Goal: Task Accomplishment & Management: Manage account settings

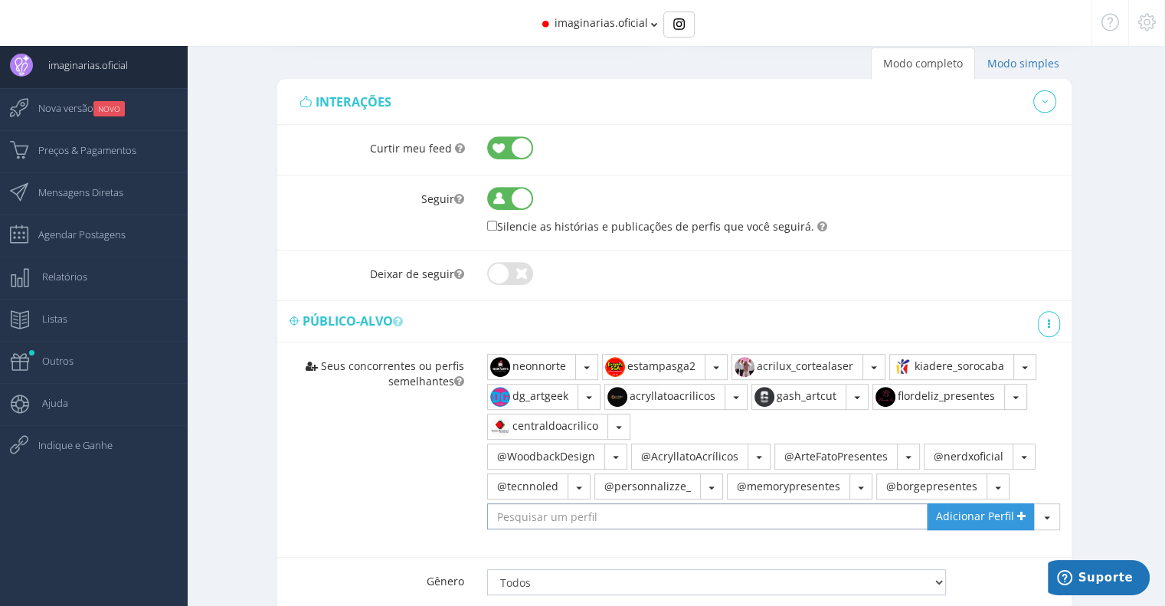
click at [669, 513] on input "text" at bounding box center [707, 516] width 441 height 26
paste input "@yluspresentes"
type input "@yluspresentes"
click at [952, 509] on span "Adicionar Perfil" at bounding box center [975, 516] width 78 height 15
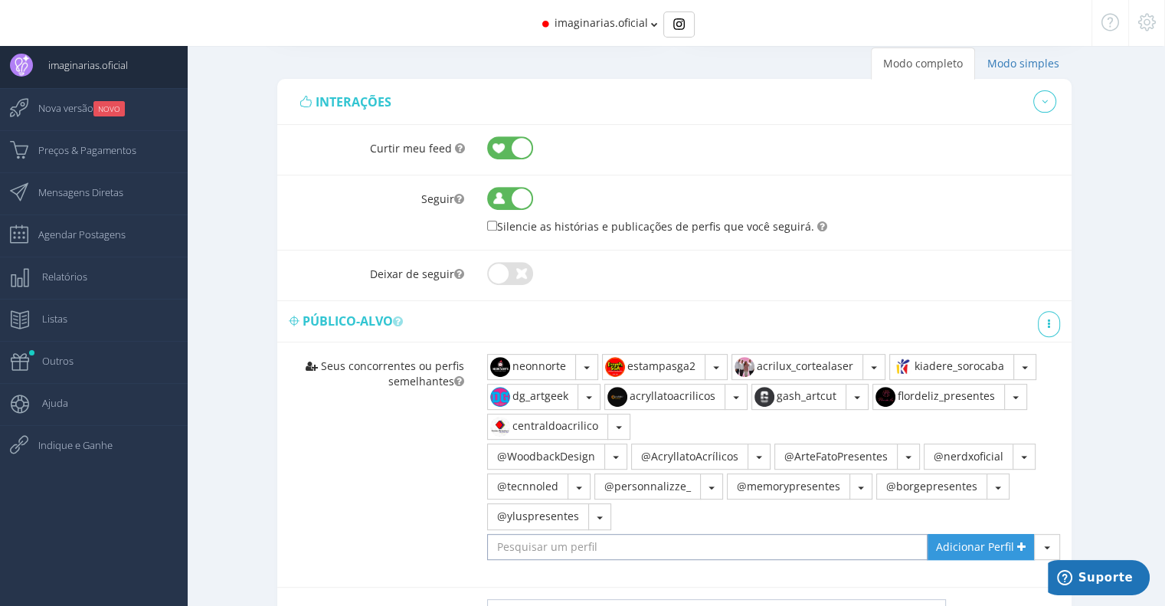
click at [664, 545] on input "text" at bounding box center [707, 547] width 441 height 26
paste input "@lojavivaopresente"
type input "@lojavivaopresente"
click at [965, 539] on span "Adicionar Perfil" at bounding box center [975, 546] width 78 height 15
click at [711, 540] on input "text" at bounding box center [707, 547] width 441 height 26
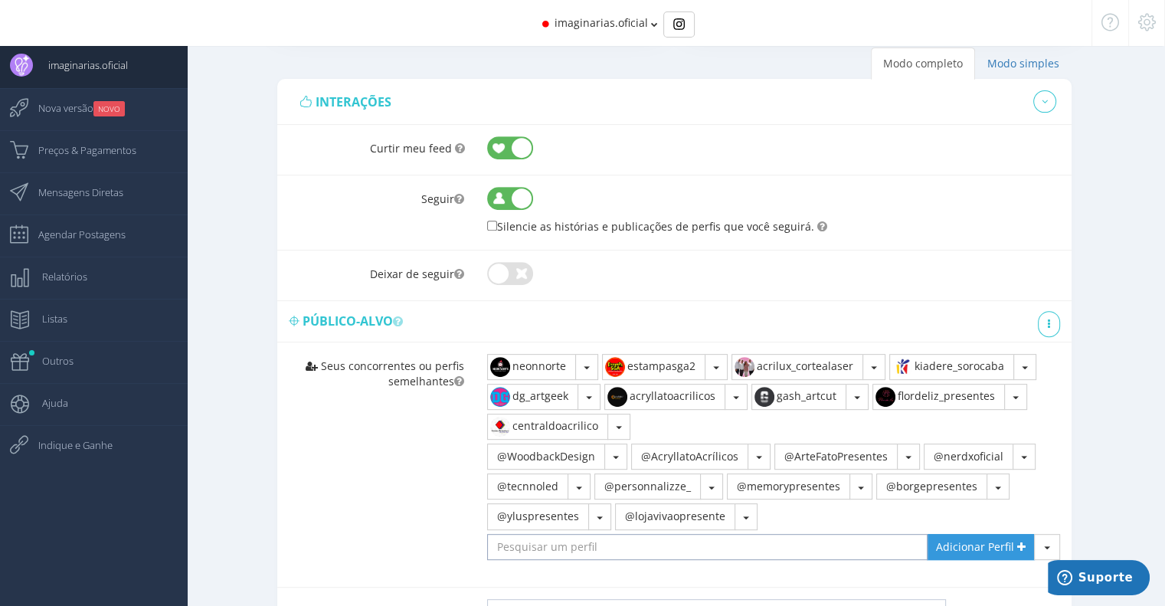
paste input "@giftsshow"
type input "@giftsshow"
click at [962, 547] on span "Adicionar Perfil" at bounding box center [975, 546] width 78 height 15
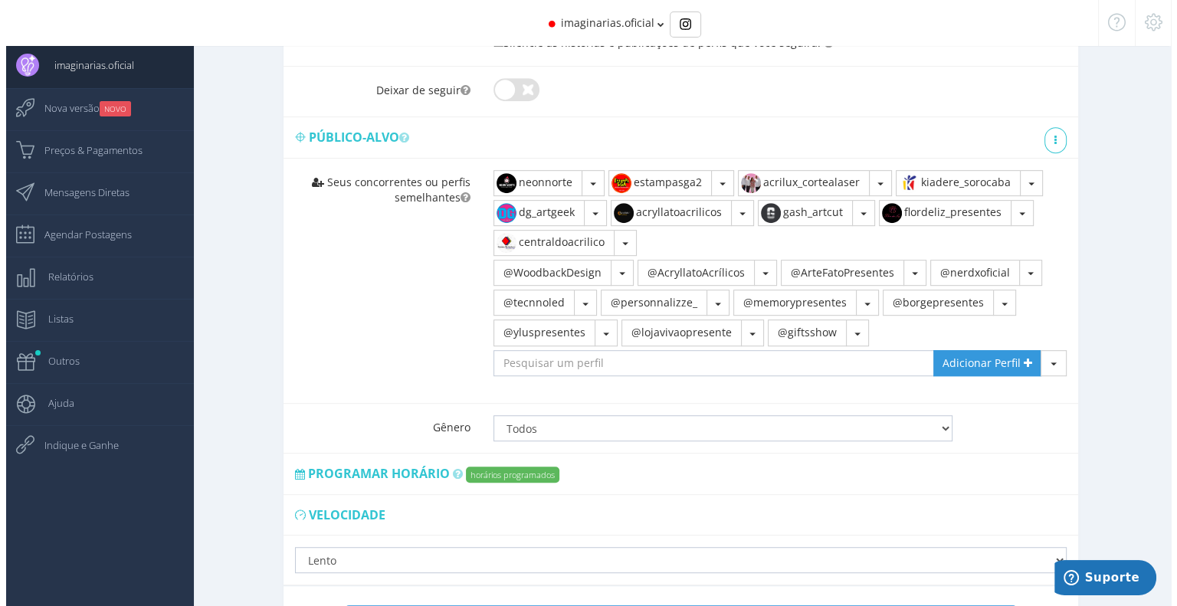
scroll to position [843, 0]
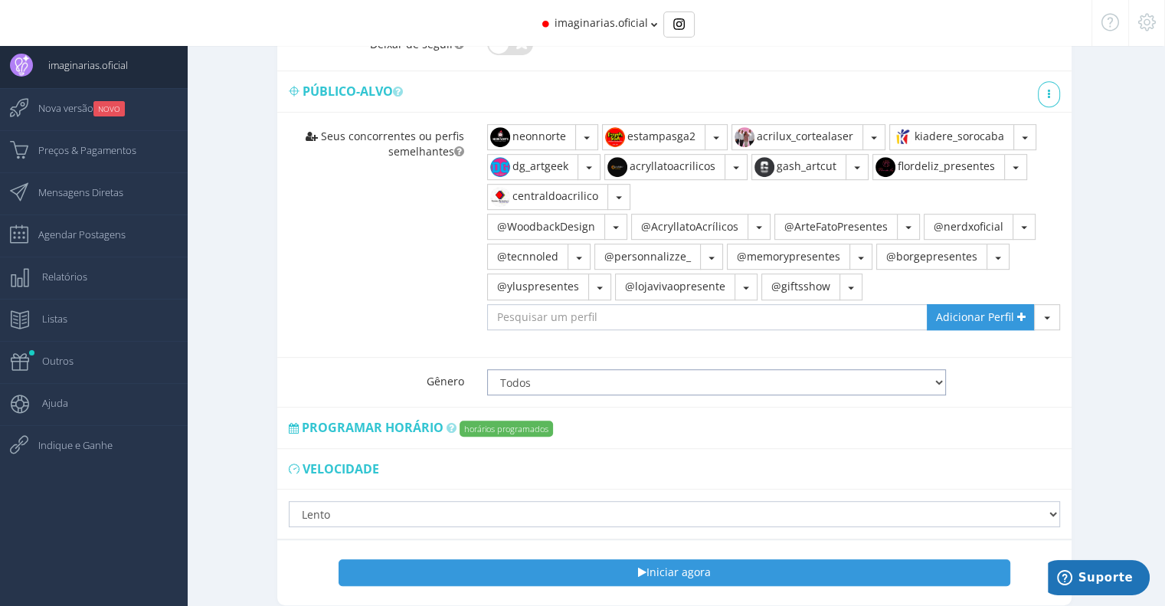
click at [528, 381] on select "Todos Homens Mulheres" at bounding box center [716, 382] width 458 height 26
click at [389, 423] on span "Programar horário" at bounding box center [373, 427] width 142 height 17
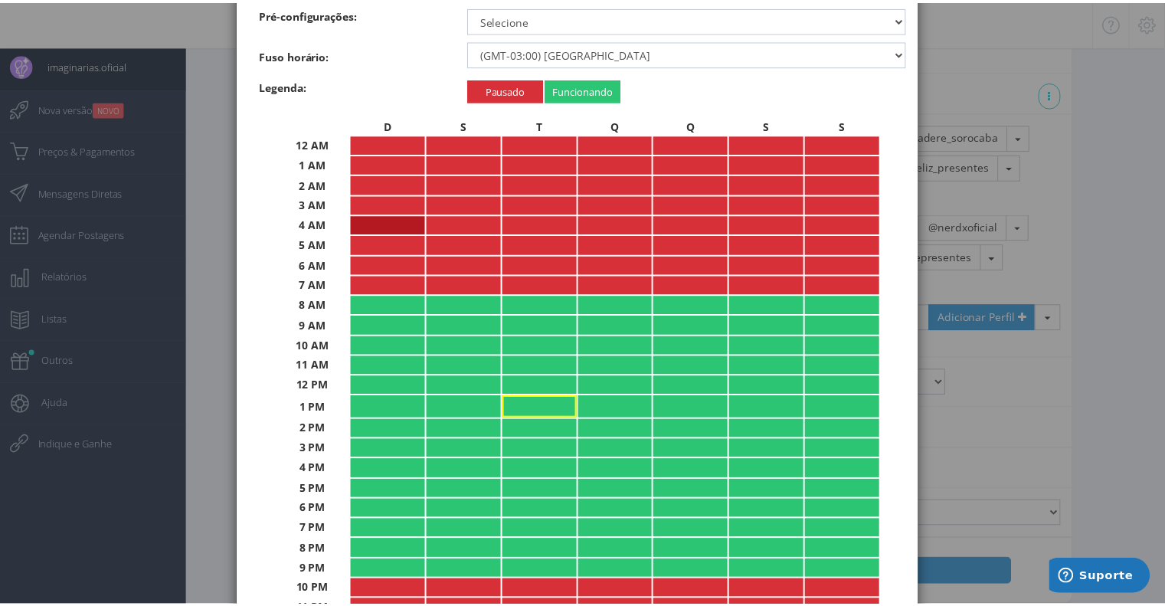
scroll to position [153, 0]
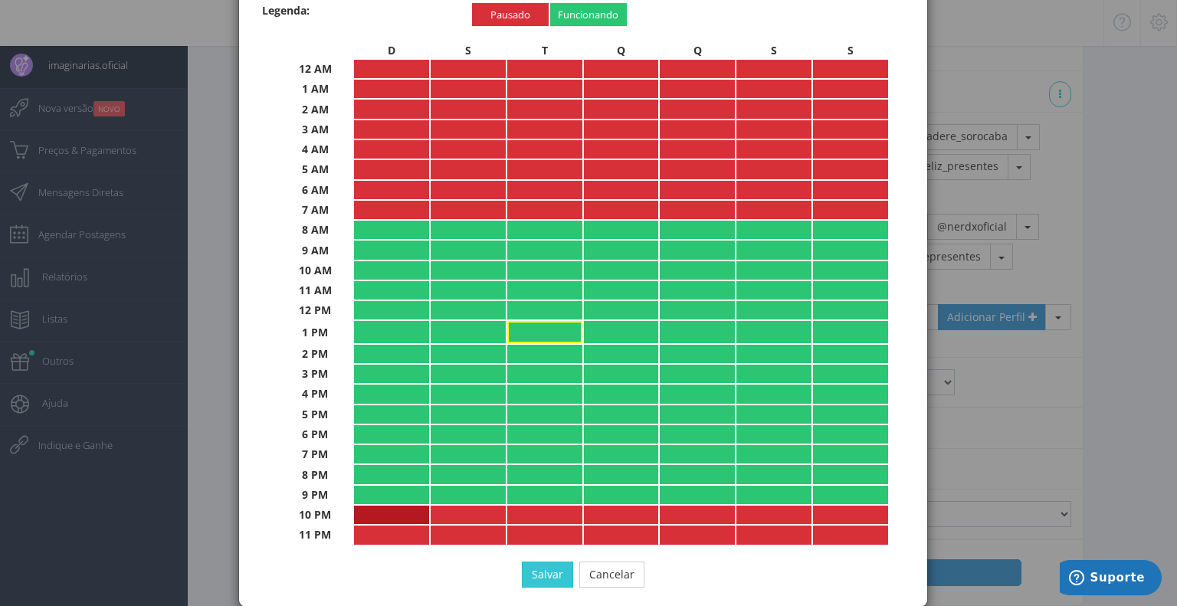
click at [400, 506] on td "Pausado Padrão (Lento) Lento Normal Rápido Super Rápido" at bounding box center [391, 515] width 75 height 18
click at [454, 506] on td "Pausado Padrão (Lento) Lento Normal Rápido Super Rápido" at bounding box center [468, 515] width 75 height 18
click at [518, 506] on td "Pausado Padrão (Lento) Lento Normal Rápido Super Rápido" at bounding box center [544, 515] width 75 height 18
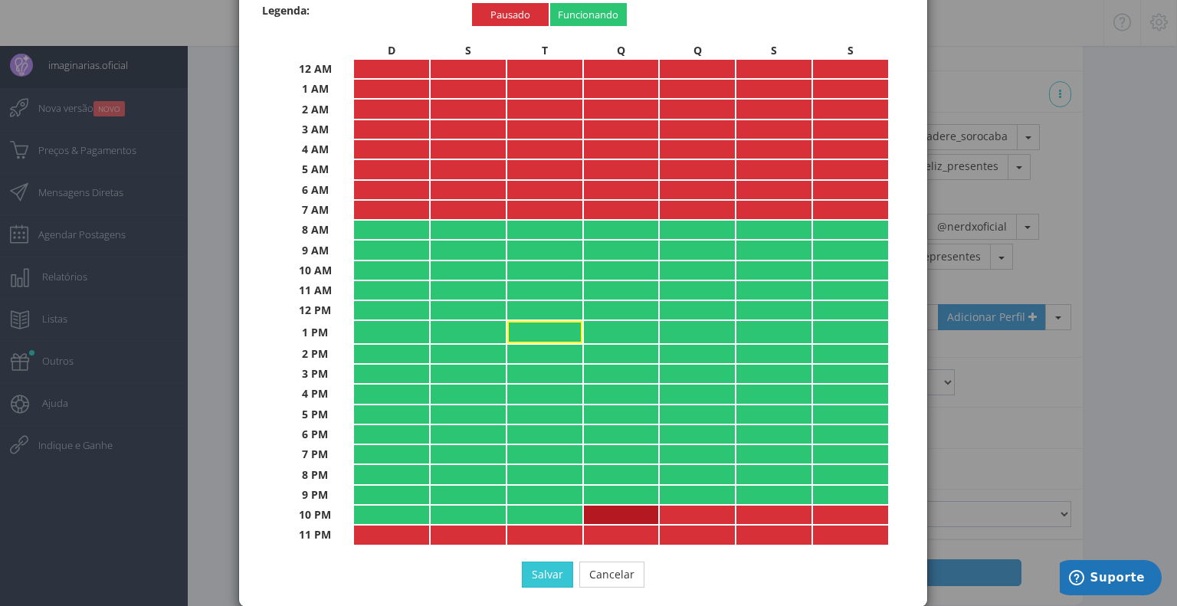
click at [601, 506] on td "Pausado Padrão (Lento) Lento Normal Rápido Super Rápido" at bounding box center [621, 515] width 75 height 18
click at [687, 506] on td "Pausado Padrão (Lento) Lento Normal Rápido Super Rápido" at bounding box center [697, 515] width 75 height 18
click at [770, 511] on td "Pausado Padrão (Lento) Lento Normal Rápido Super Rápido" at bounding box center [773, 515] width 75 height 18
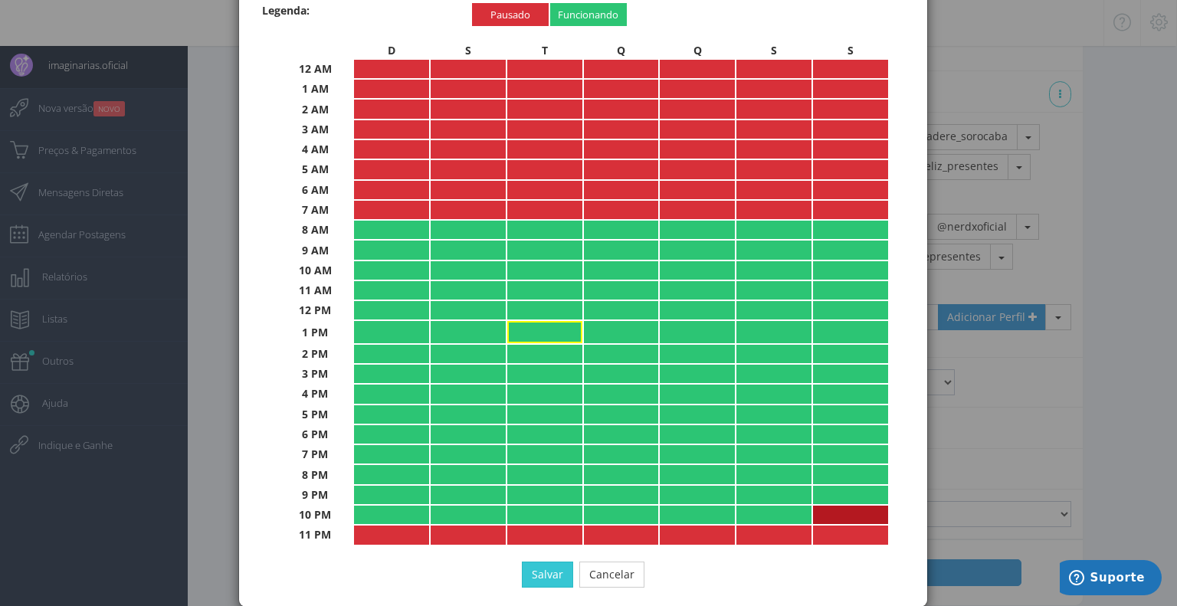
click at [834, 508] on td "Pausado Padrão (Lento) Lento Normal Rápido Super Rápido" at bounding box center [850, 515] width 75 height 18
click at [833, 526] on td "Pausado Padrão (Lento) Lento Normal Rápido Super Rápido" at bounding box center [850, 535] width 75 height 18
click at [772, 526] on td "Pausado Padrão (Lento) Lento Normal Rápido Super Rápido" at bounding box center [773, 535] width 75 height 18
click at [690, 526] on td "Pausado Padrão (Lento) Lento Normal Rápido Super Rápido" at bounding box center [697, 535] width 75 height 18
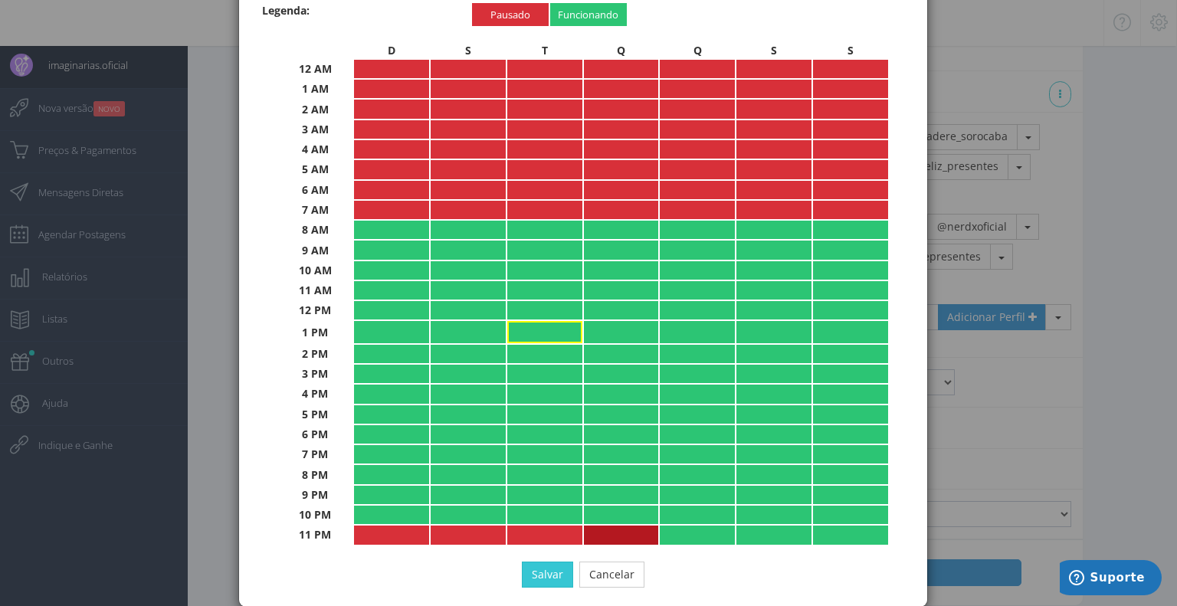
click at [604, 527] on td "Pausado Padrão (Lento) Lento Normal Rápido Super Rápido" at bounding box center [621, 535] width 75 height 18
click at [533, 529] on td "Pausado Padrão (Lento) Lento Normal Rápido Super Rápido" at bounding box center [544, 535] width 75 height 18
drag, startPoint x: 467, startPoint y: 529, endPoint x: 449, endPoint y: 530, distance: 17.7
click at [466, 529] on td "Pausado Padrão (Lento) Lento Normal Rápido Super Rápido" at bounding box center [468, 535] width 75 height 18
click at [408, 533] on td "Pausado Padrão (Lento) Lento Normal Rápido Super Rápido" at bounding box center [391, 535] width 75 height 18
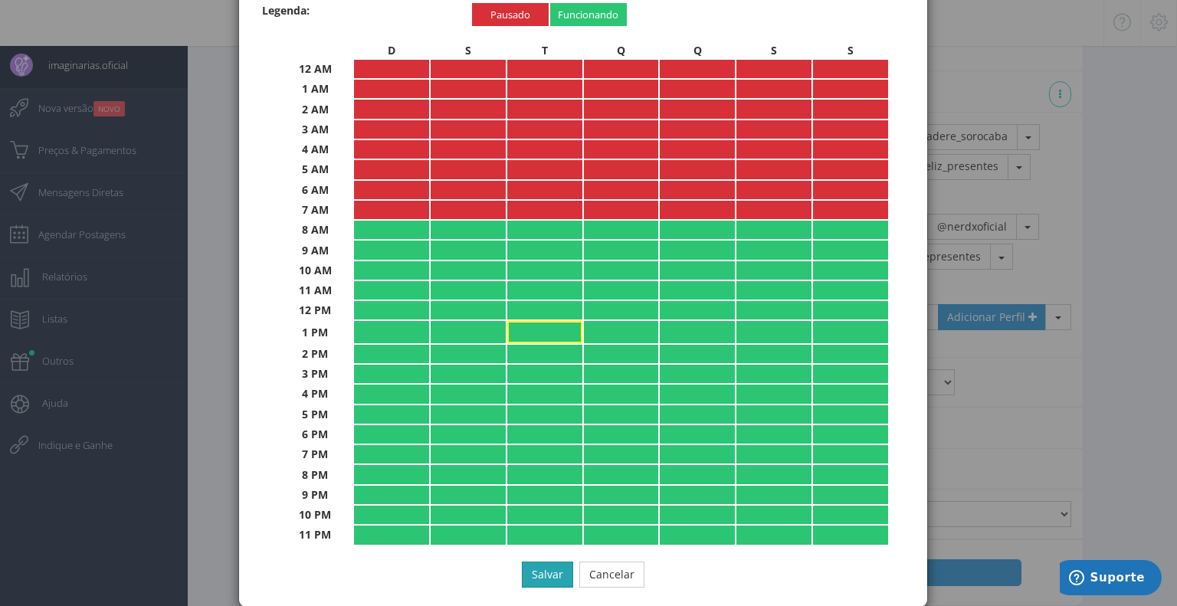
click at [530, 562] on button "Salvar" at bounding box center [547, 575] width 51 height 26
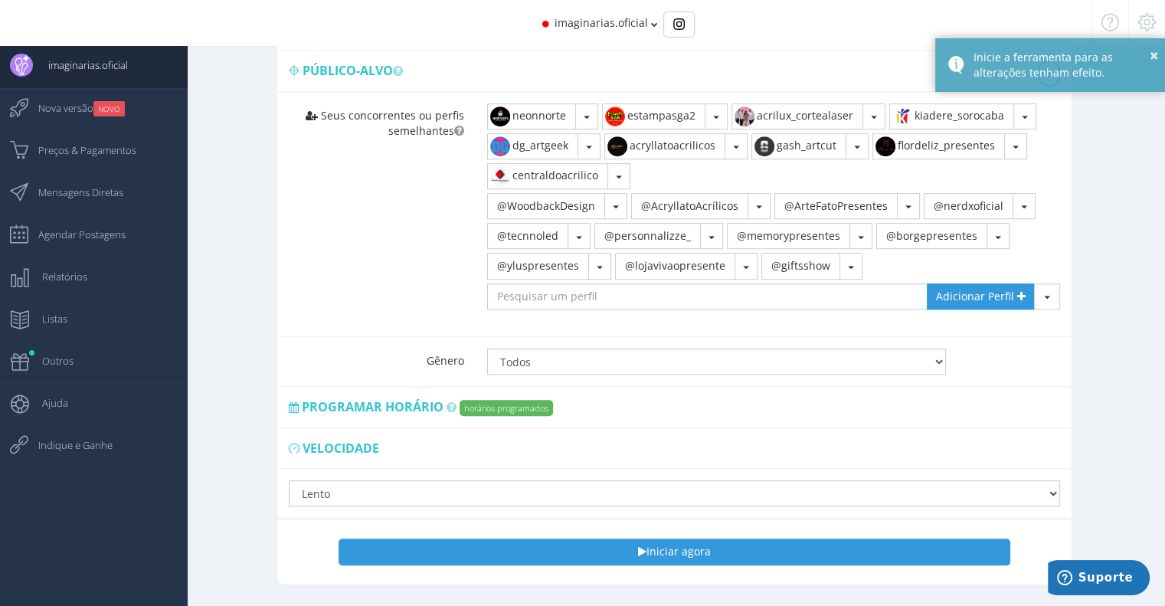
scroll to position [901, 0]
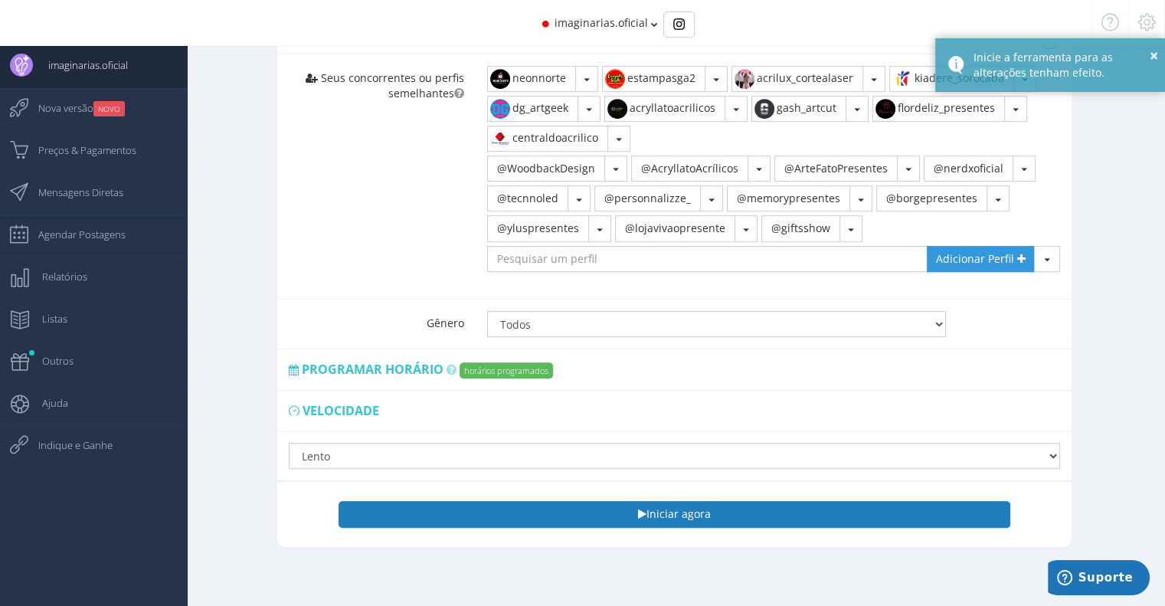
click at [638, 509] on icon "button" at bounding box center [642, 514] width 8 height 11
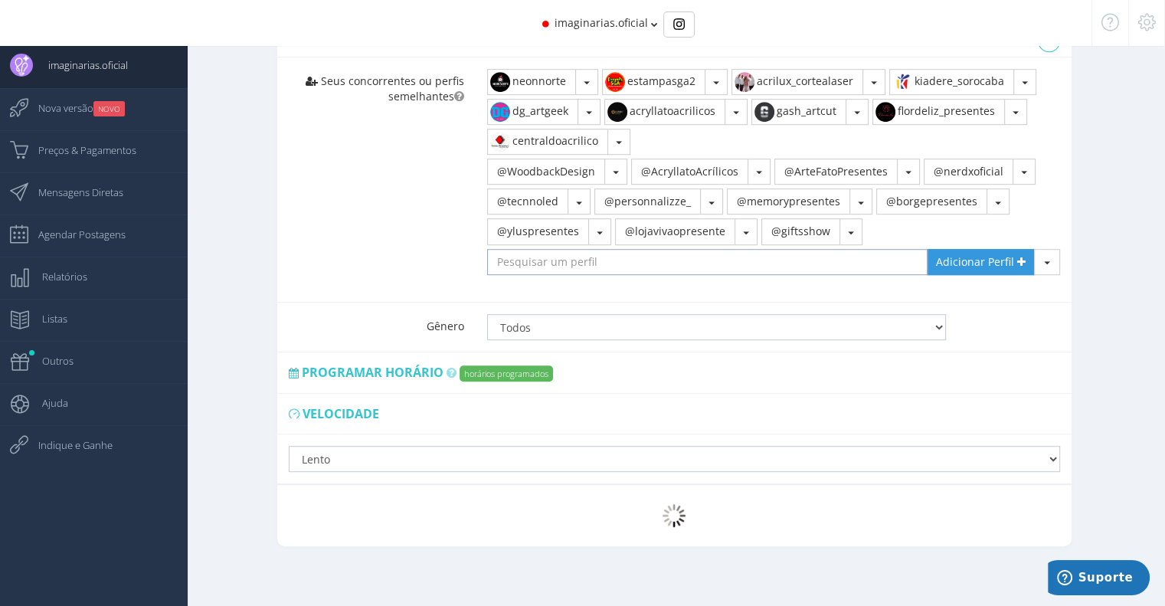
click at [592, 263] on input "text" at bounding box center [707, 262] width 441 height 26
paste input "sentim.oficial"
type input "sentim.oficial"
click at [965, 257] on span "Adicionar Perfil" at bounding box center [975, 261] width 78 height 15
click at [335, 267] on div "Seus concorrentes ou perfis semelhantes neonnorte" at bounding box center [674, 179] width 795 height 245
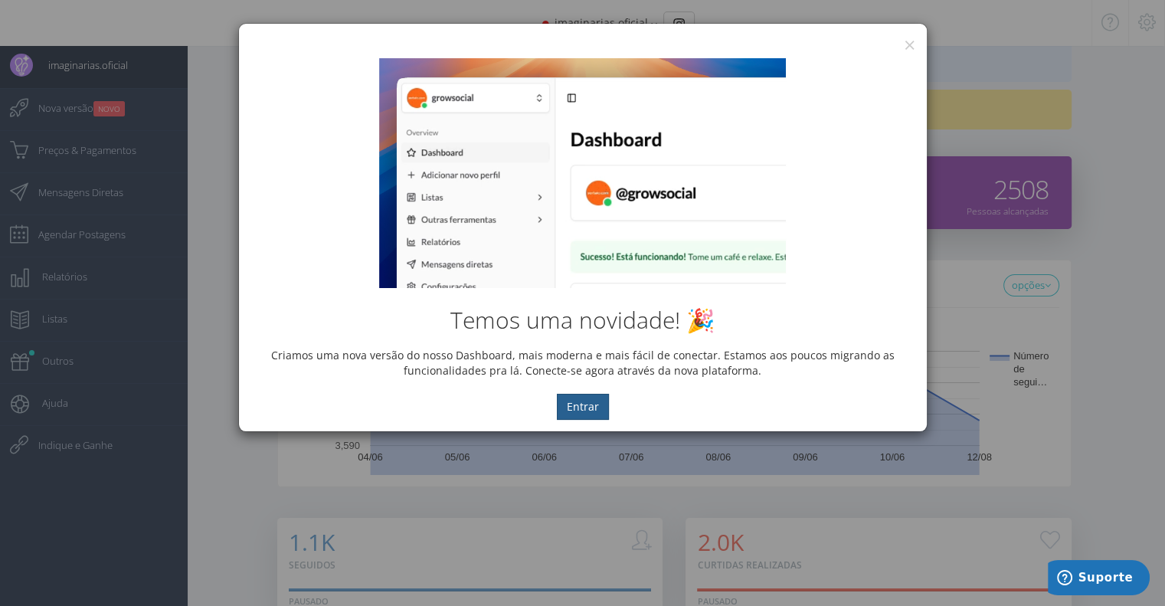
click at [592, 408] on button "Entrar" at bounding box center [583, 407] width 52 height 26
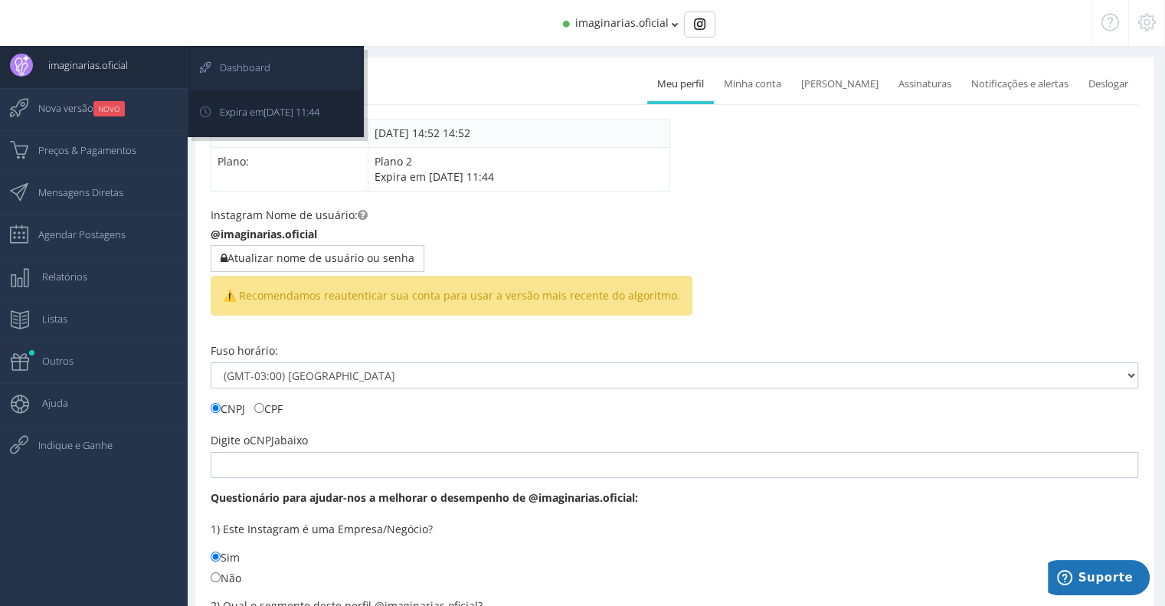
click at [243, 58] on span "Dashboard" at bounding box center [238, 67] width 66 height 38
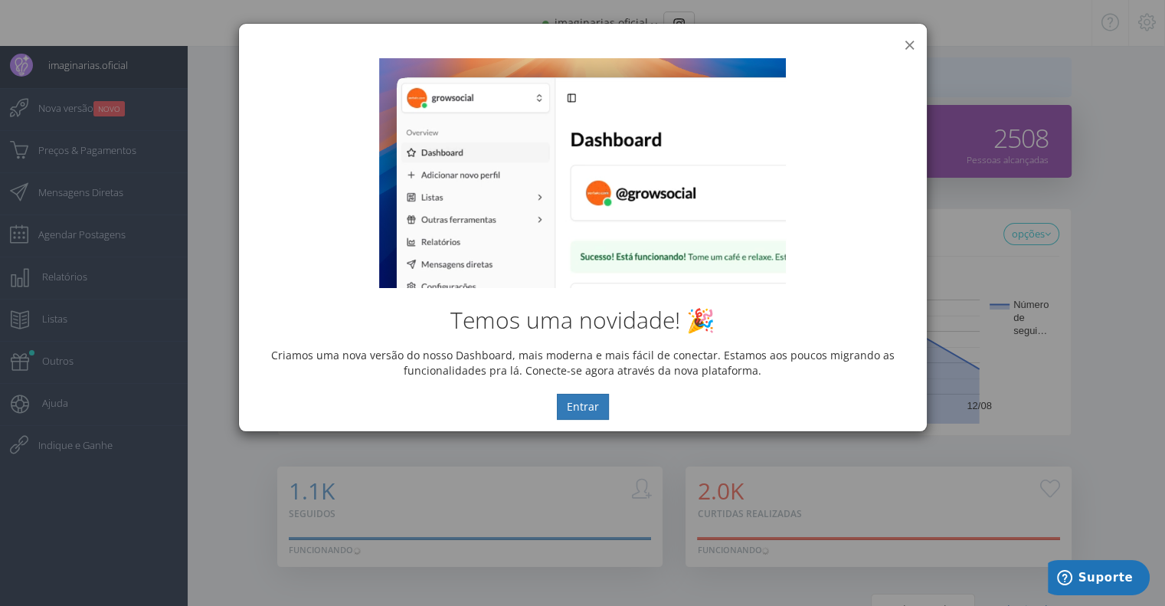
click at [911, 45] on button "×" at bounding box center [909, 44] width 11 height 21
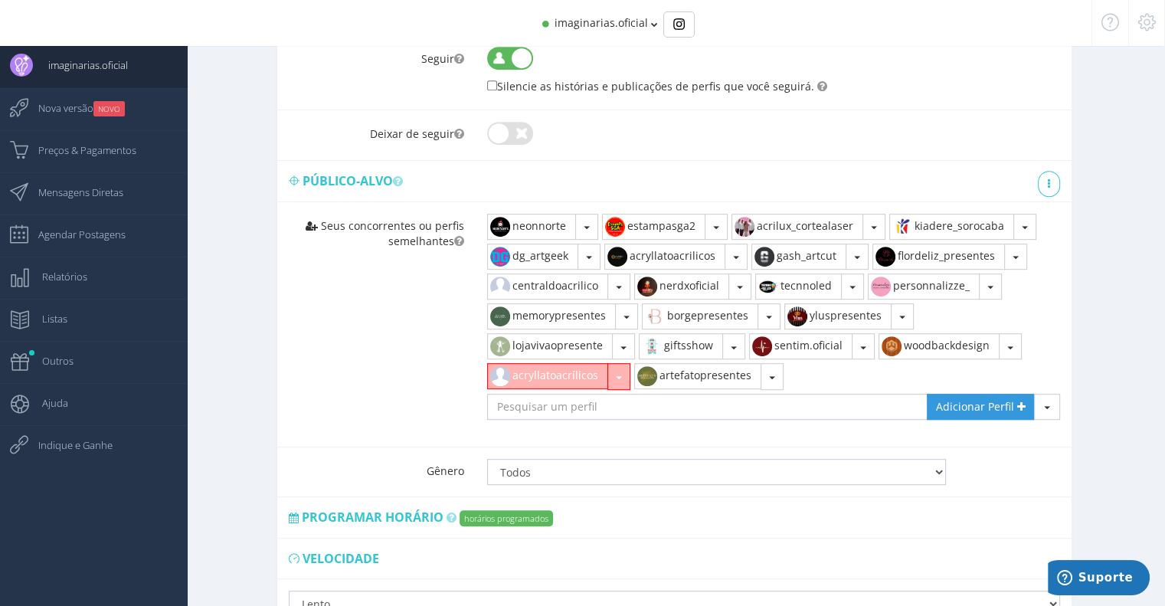
scroll to position [690, 0]
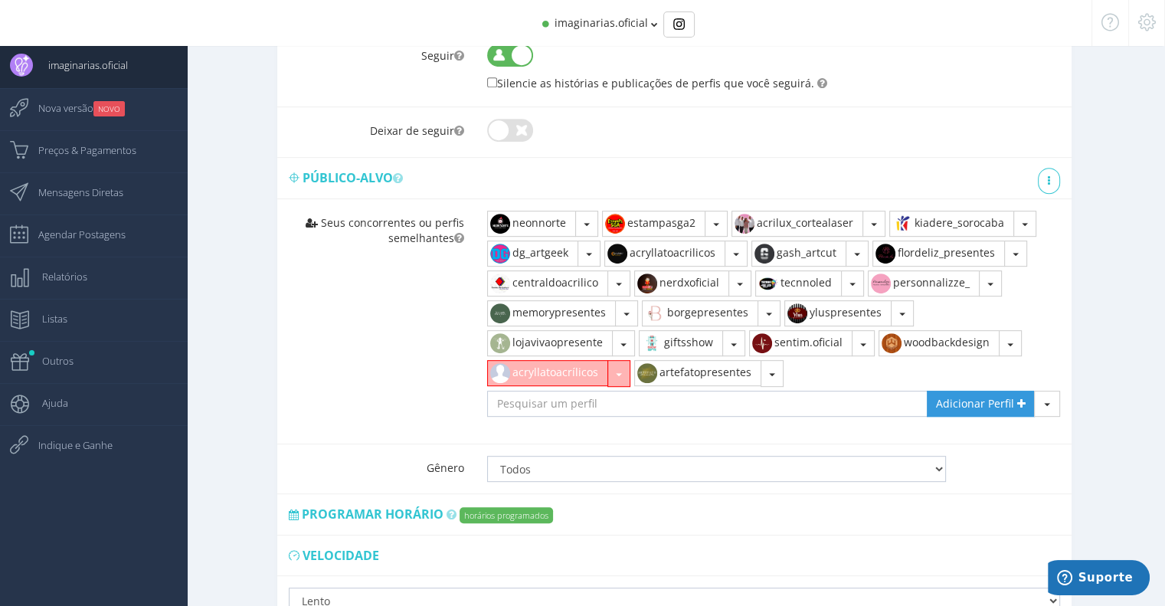
click at [625, 365] on button "button" at bounding box center [619, 373] width 23 height 26
click at [580, 402] on link "Remover" at bounding box center [554, 408] width 133 height 26
click at [225, 336] on div "Modo simples 1 2" at bounding box center [675, 330] width 982 height 853
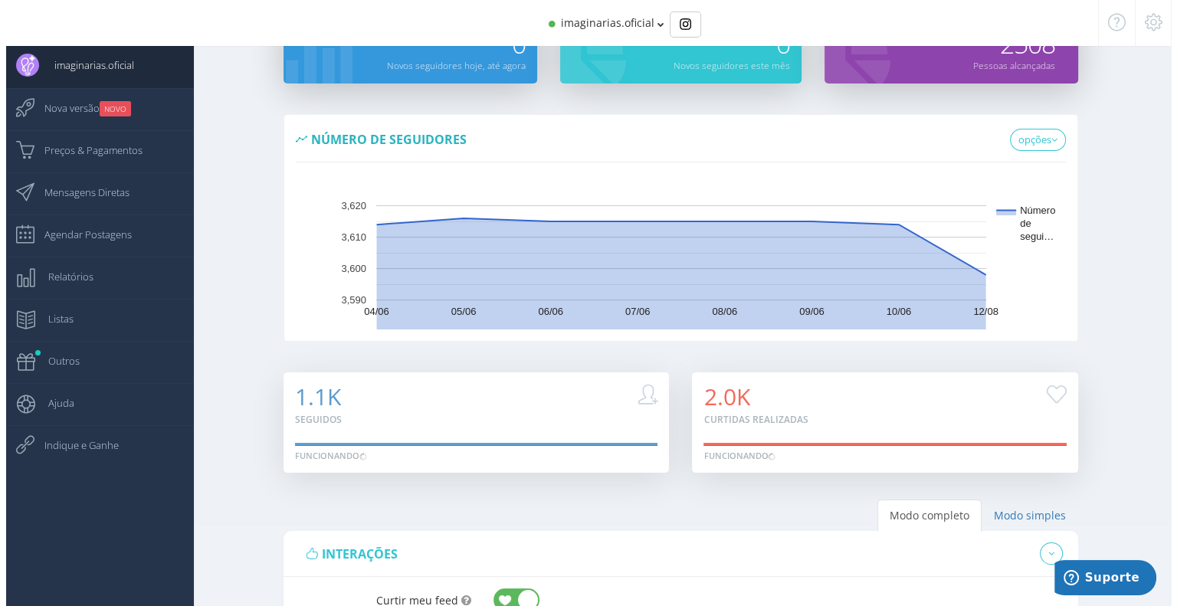
scroll to position [0, 0]
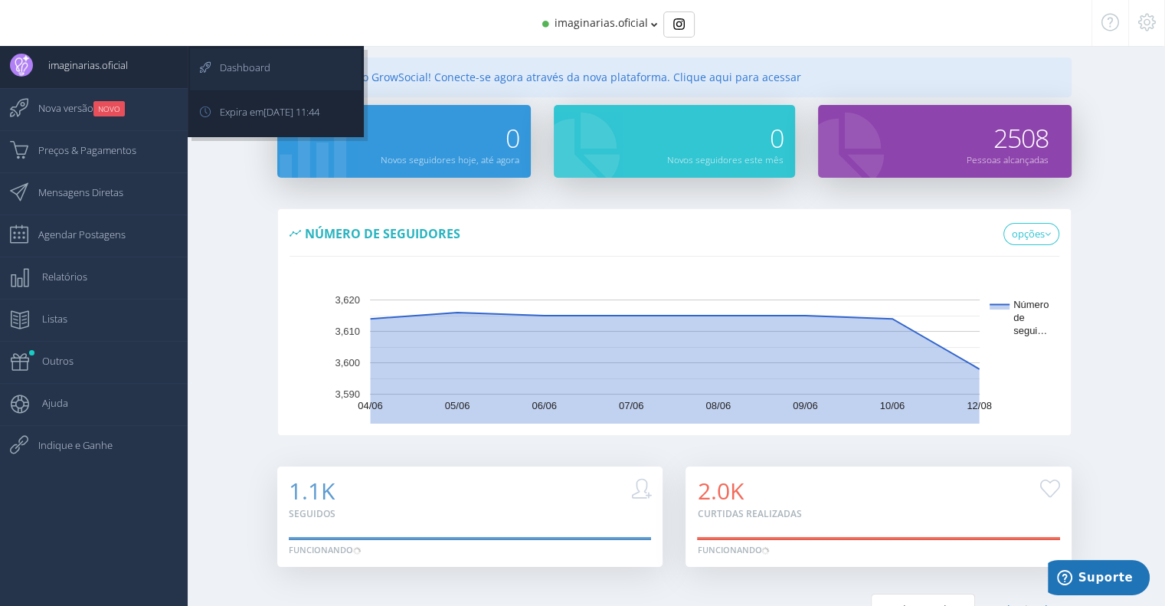
click at [233, 64] on span "Dashboard" at bounding box center [238, 67] width 66 height 38
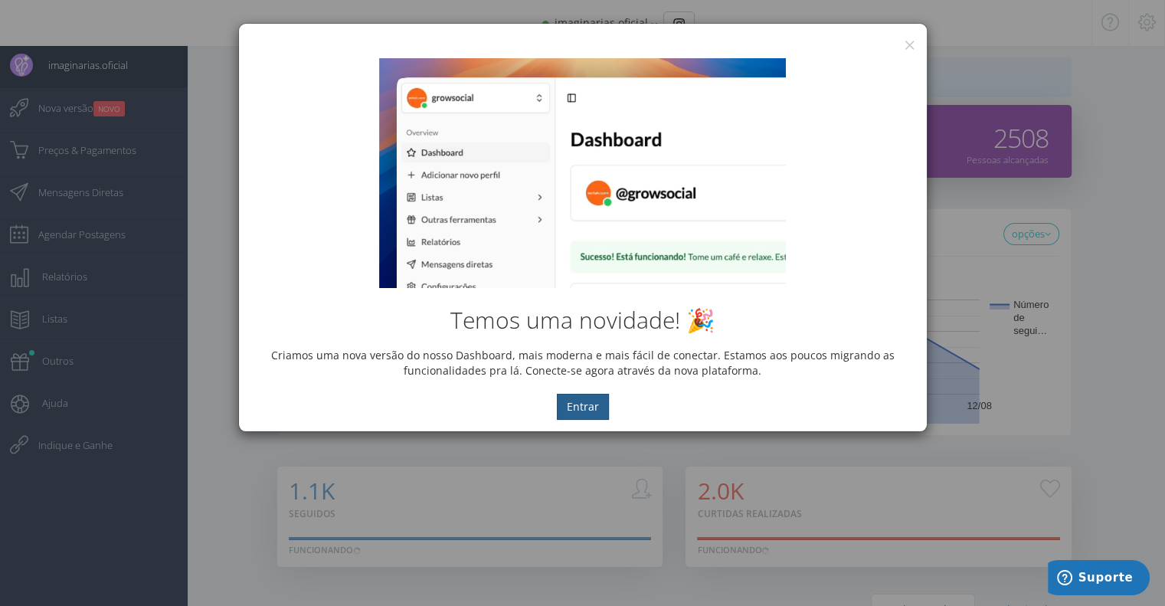
click at [585, 407] on button "Entrar" at bounding box center [583, 407] width 52 height 26
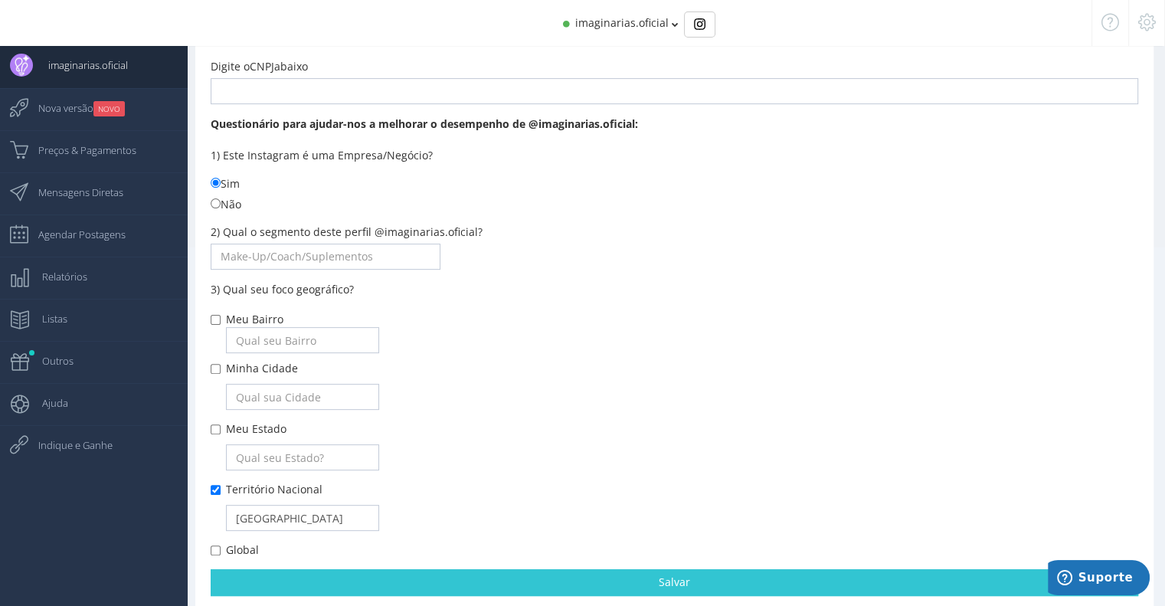
scroll to position [383, 0]
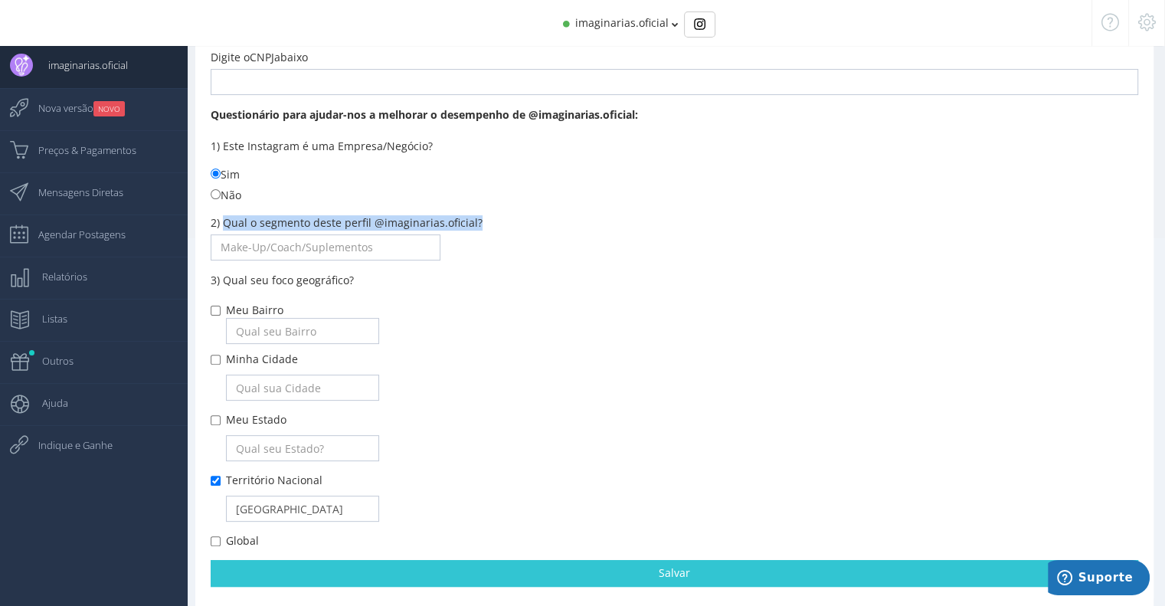
drag, startPoint x: 221, startPoint y: 219, endPoint x: 493, endPoint y: 219, distance: 272.0
click at [493, 219] on div "2) Qual o segmento deste perfil @imaginarias.oficial?" at bounding box center [675, 238] width 928 height 46
copy label "Qual o segmento deste perfil @imaginarias.oficial?"
click at [319, 244] on input "text" at bounding box center [326, 247] width 230 height 26
paste input "presentes personalizados e decoração,"
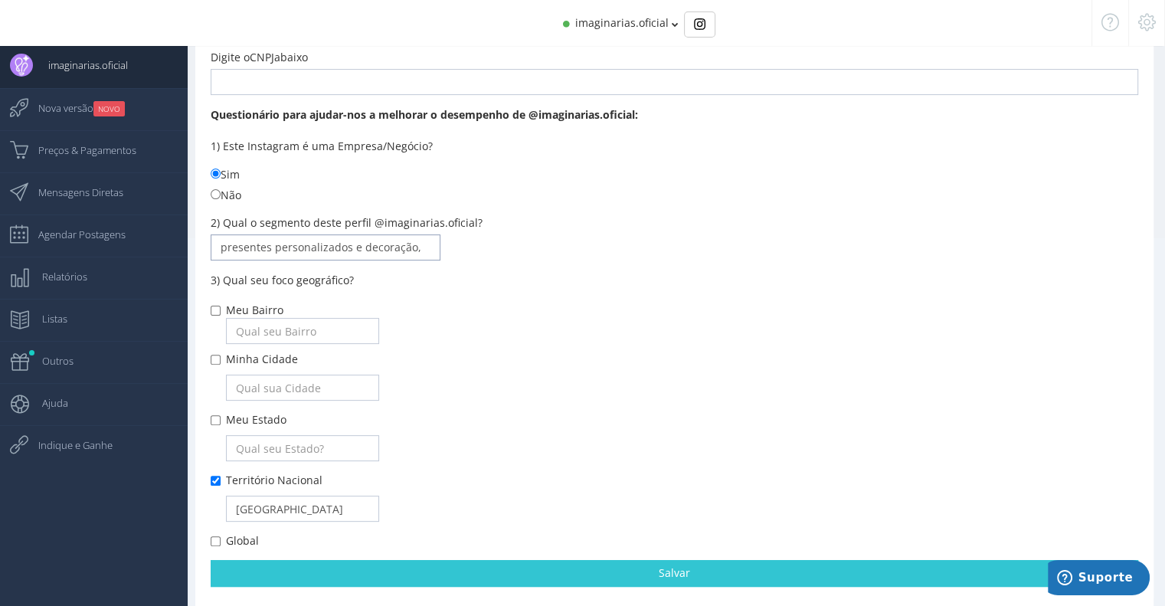
click at [429, 247] on input "presentes personalizados e decoração," at bounding box center [326, 247] width 230 height 26
paste input "luminárias de acrílico com LED RGB personalizadas."
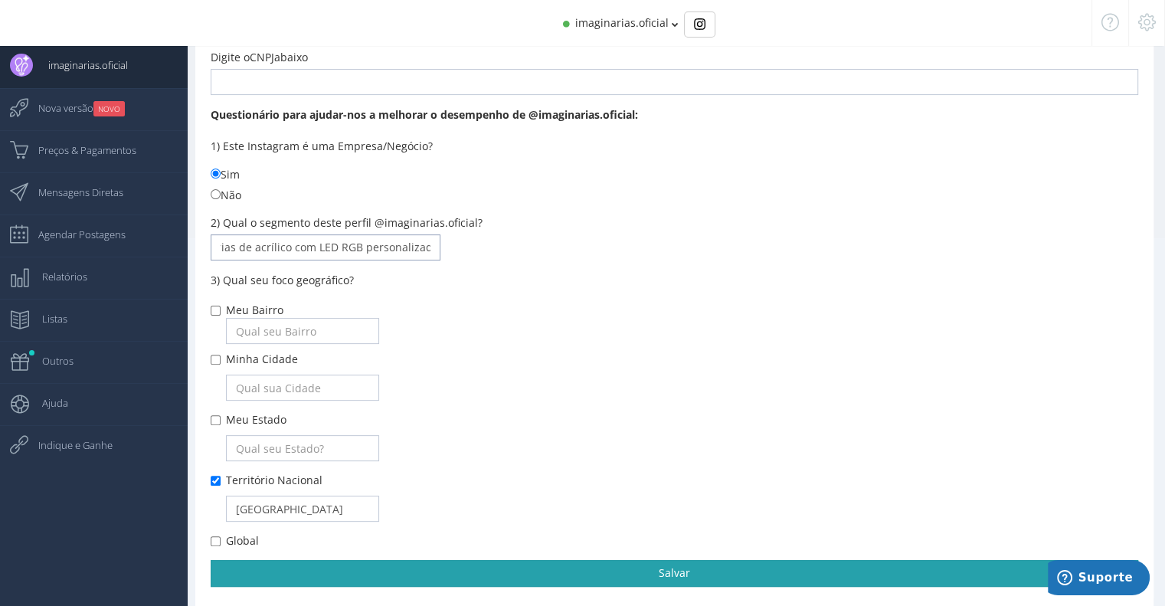
type input "presentes personalizados e decoração,luminárias de acrílico com LED RGB persona…"
click at [618, 575] on link "Salvar" at bounding box center [675, 573] width 928 height 26
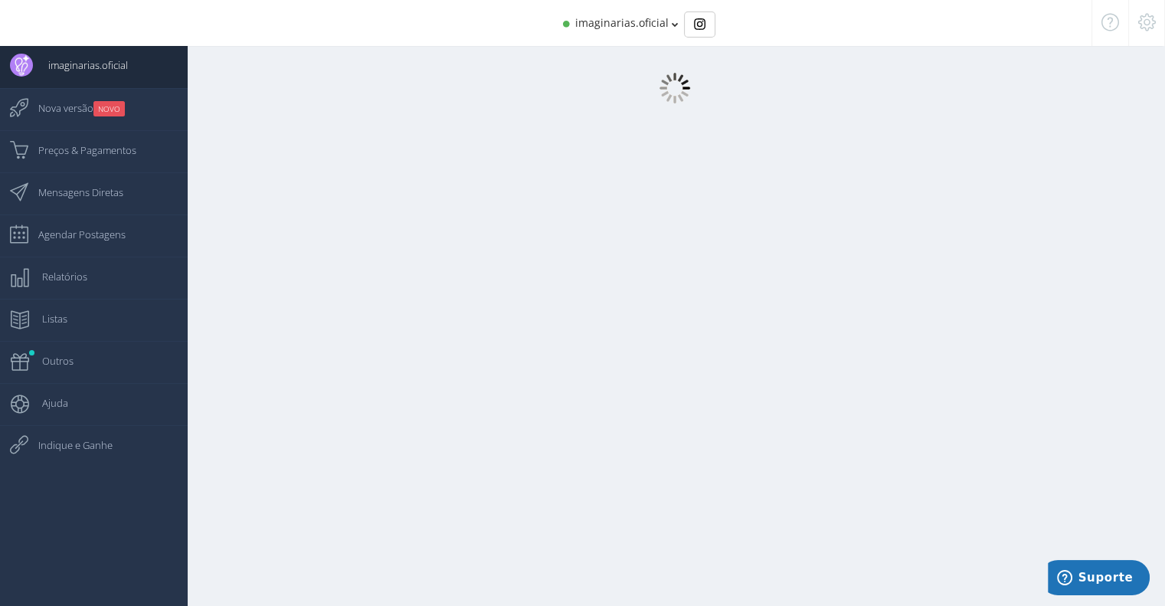
scroll to position [15, 0]
click at [67, 199] on span "Mensagens Diretas" at bounding box center [73, 192] width 100 height 38
